Goal: Information Seeking & Learning: Learn about a topic

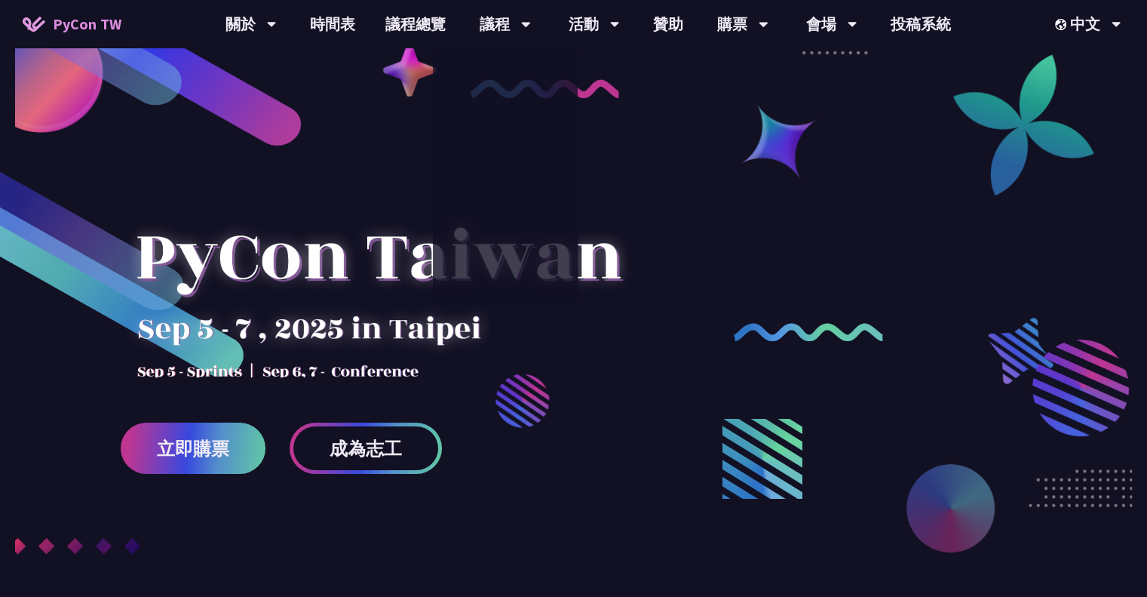
click at [423, 26] on link "議程總覽" at bounding box center [415, 24] width 91 height 48
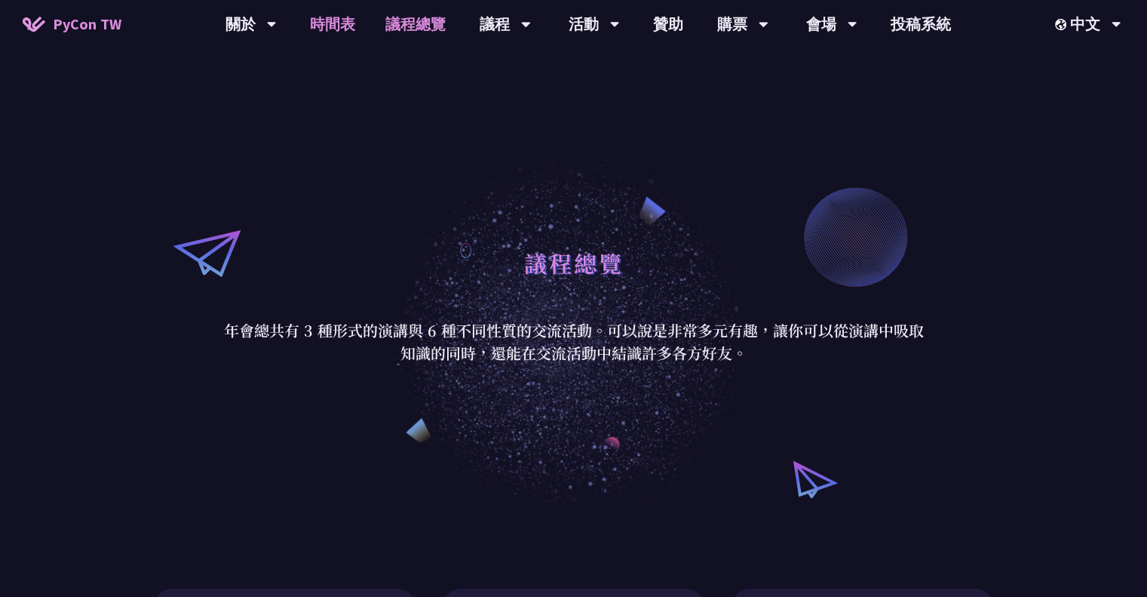
click at [333, 20] on link "時間表" at bounding box center [332, 24] width 75 height 48
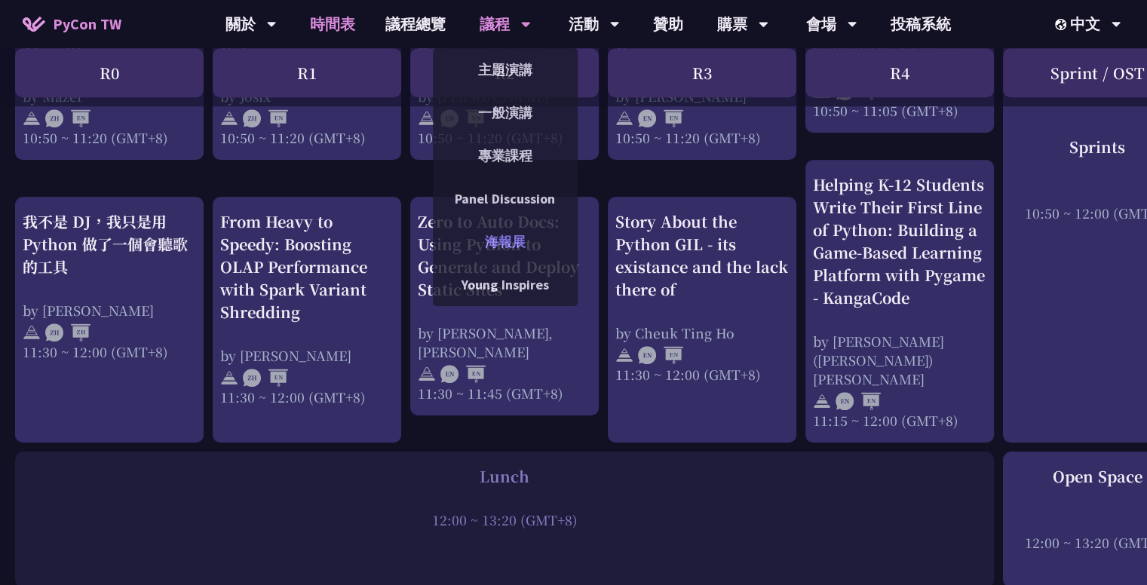
scroll to position [797, 0]
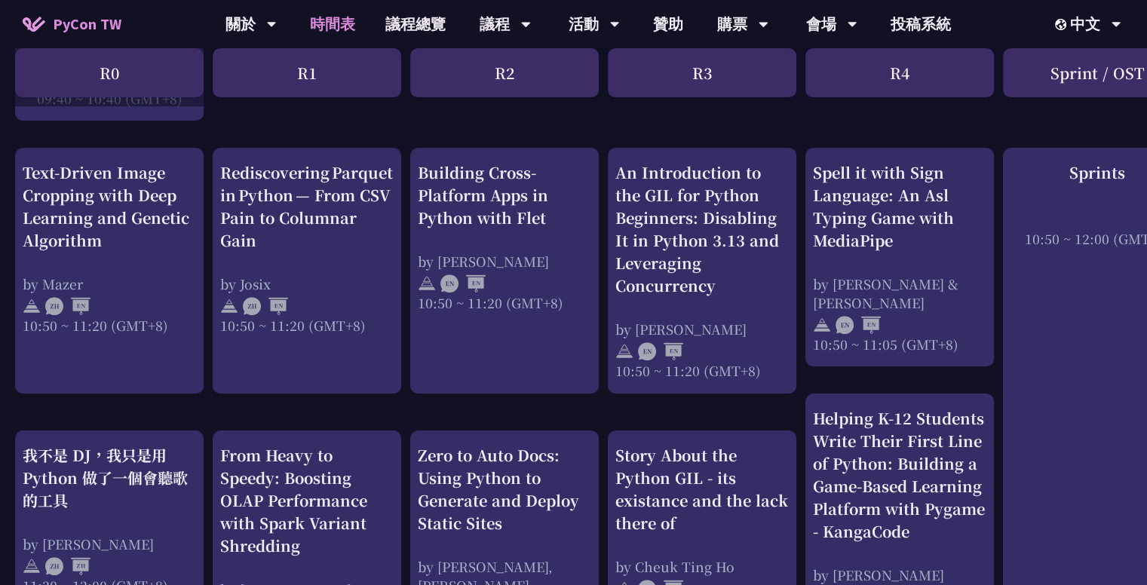
scroll to position [561, 0]
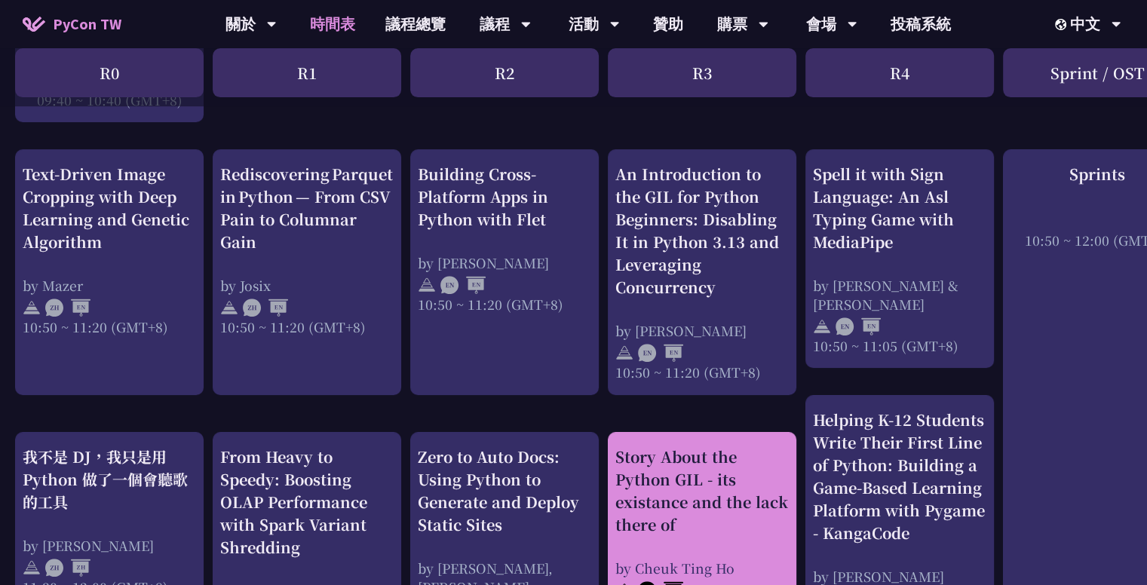
click at [652, 486] on div "Story About the Python GIL - its existance and the lack there of" at bounding box center [702, 491] width 173 height 91
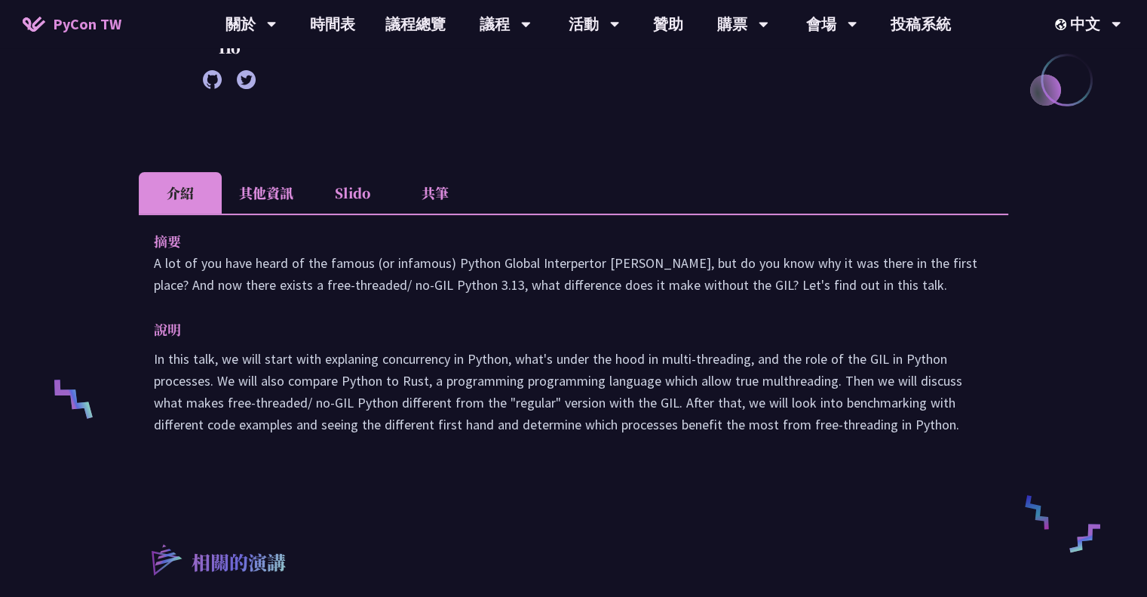
scroll to position [366, 0]
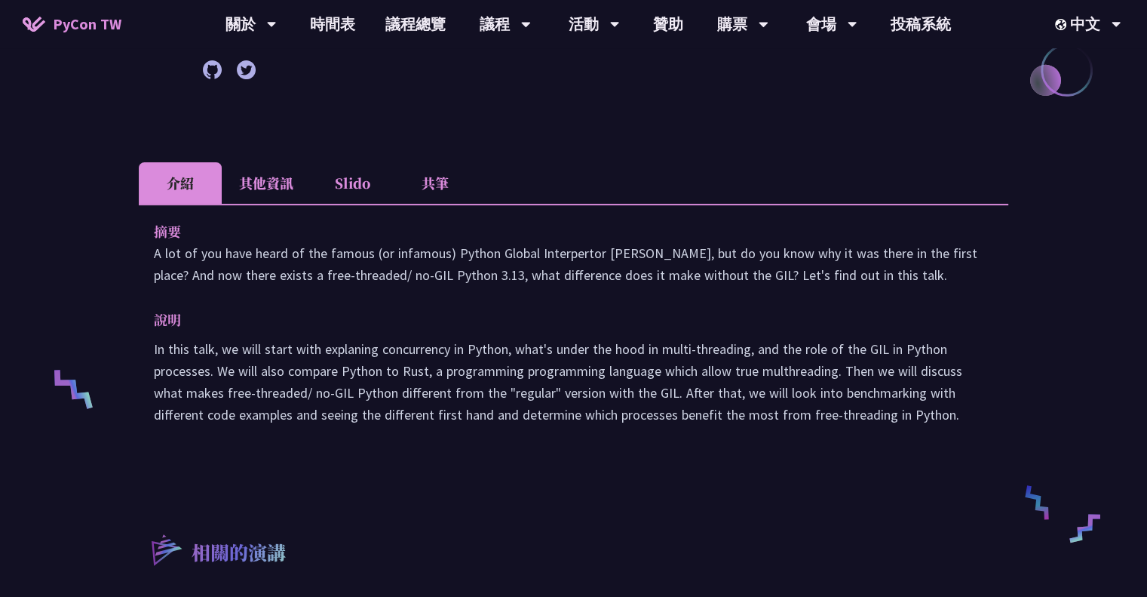
click at [435, 179] on li "共筆" at bounding box center [435, 182] width 83 height 41
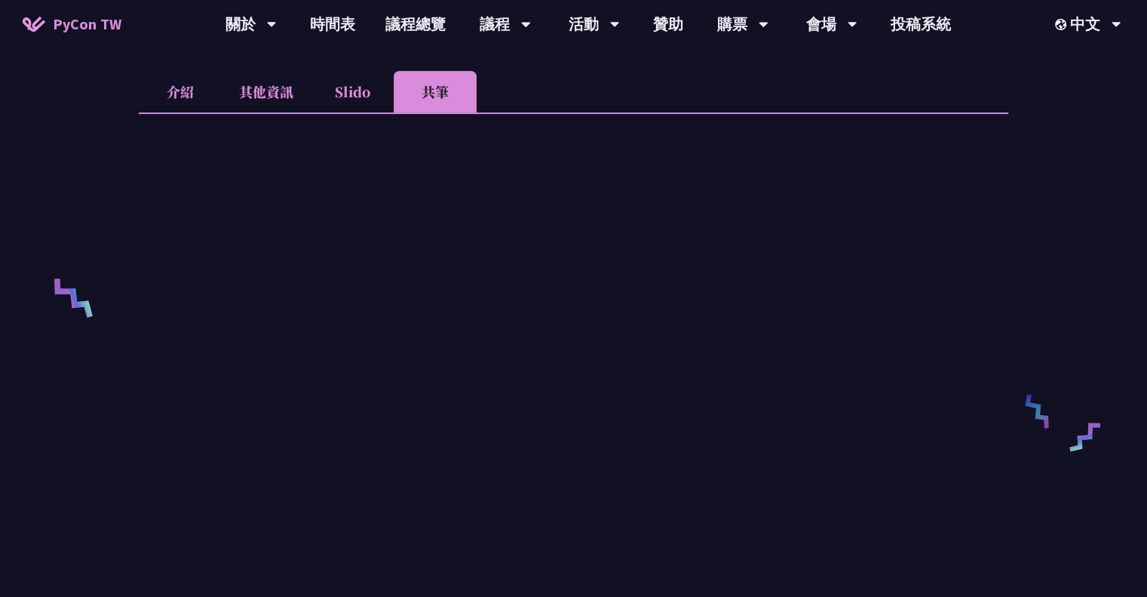
scroll to position [455, 0]
click at [168, 100] on li "介紹" at bounding box center [180, 93] width 83 height 41
